Goal: Information Seeking & Learning: Learn about a topic

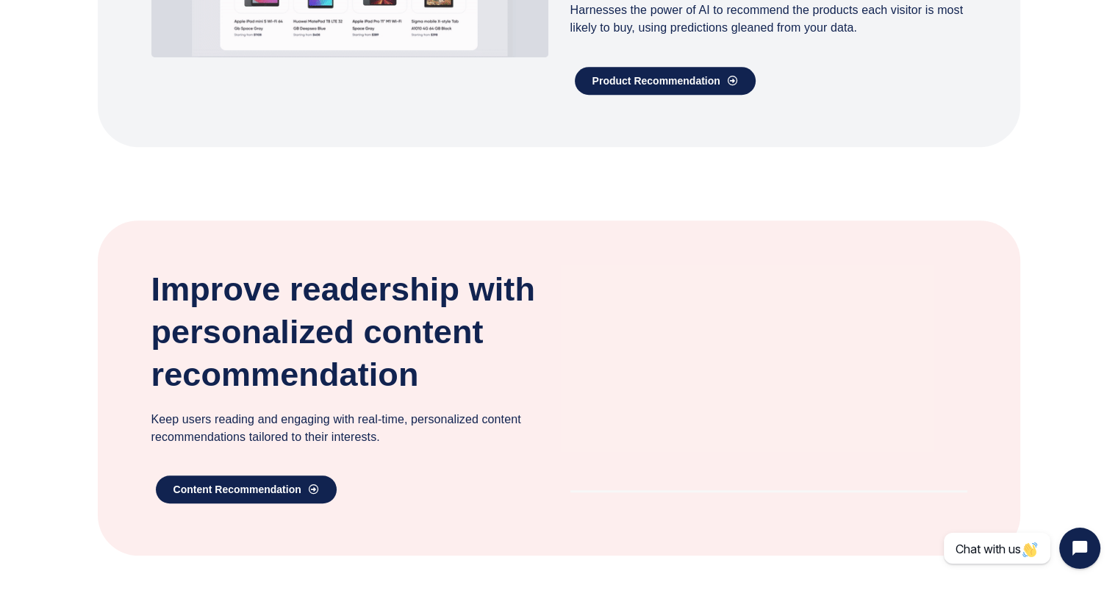
scroll to position [661, 0]
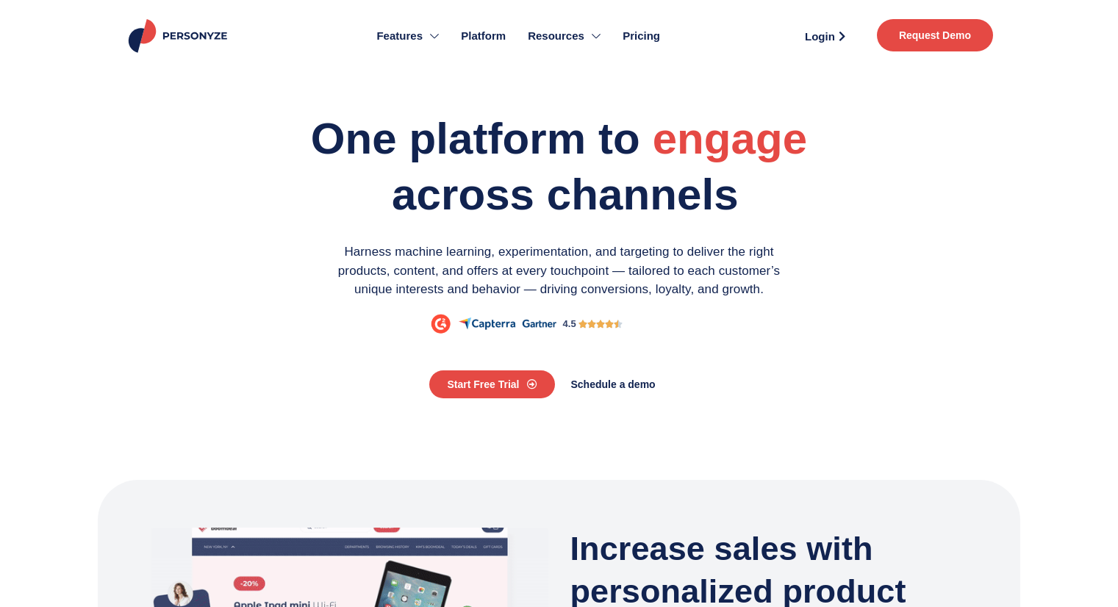
scroll to position [661, 0]
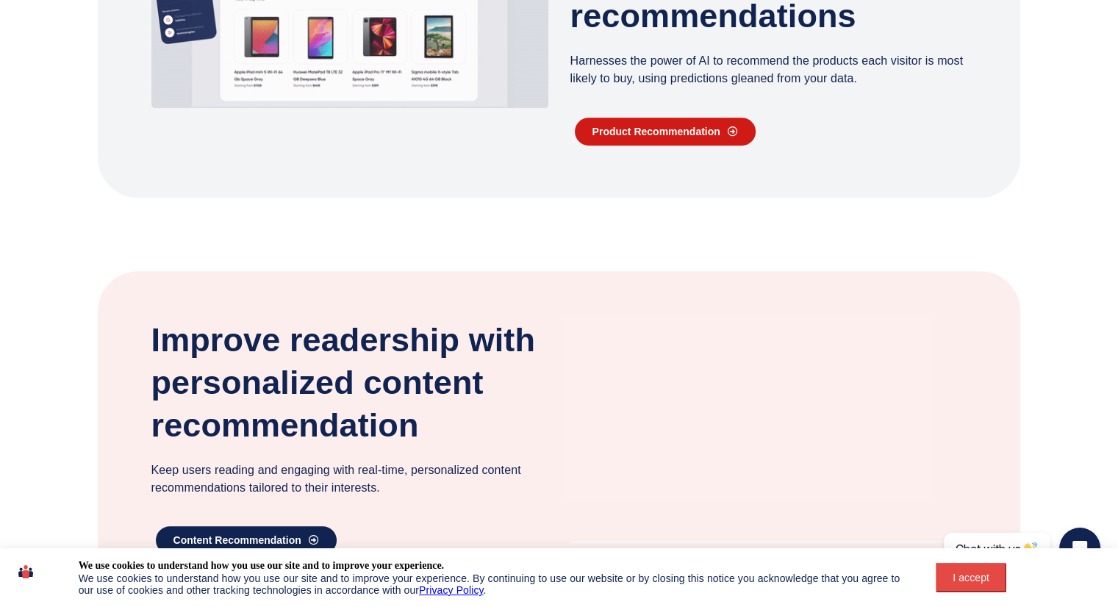
scroll to position [588, 0]
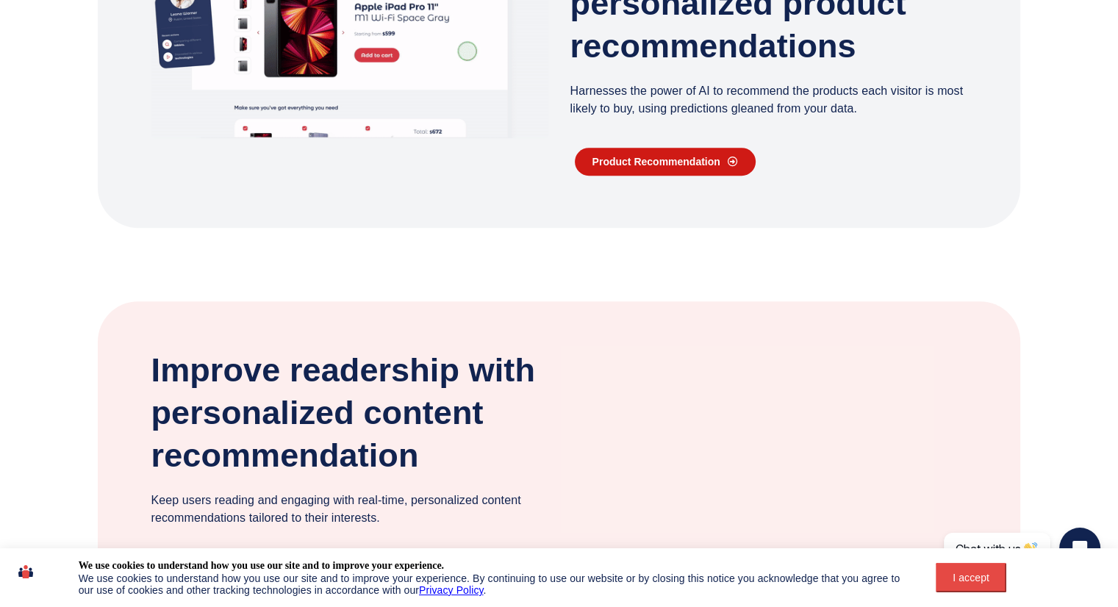
click at [665, 162] on span "Product Recommendation" at bounding box center [656, 162] width 128 height 10
